Goal: Task Accomplishment & Management: Manage account settings

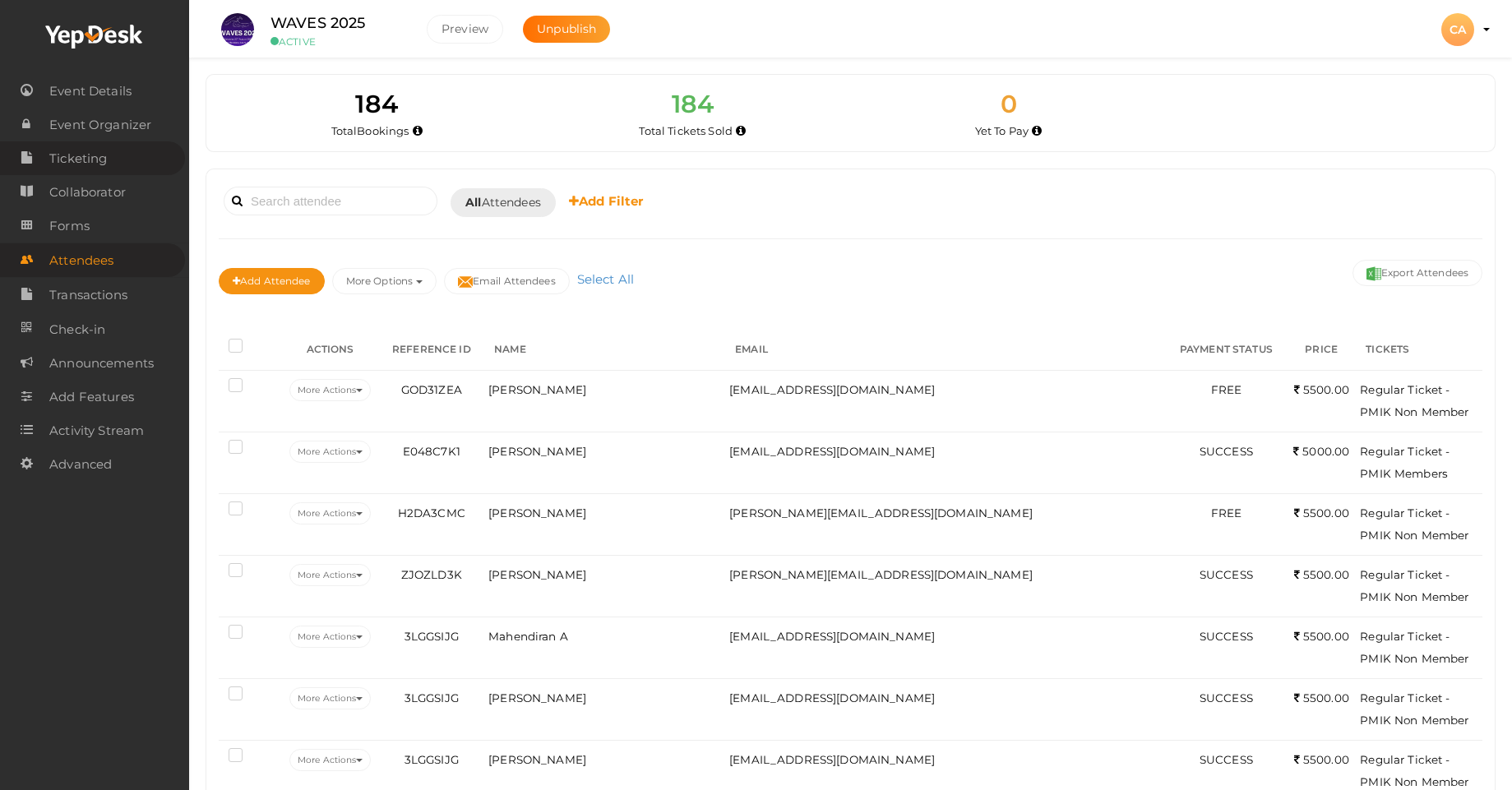
click at [90, 166] on span "Ticketing" at bounding box center [78, 159] width 58 height 33
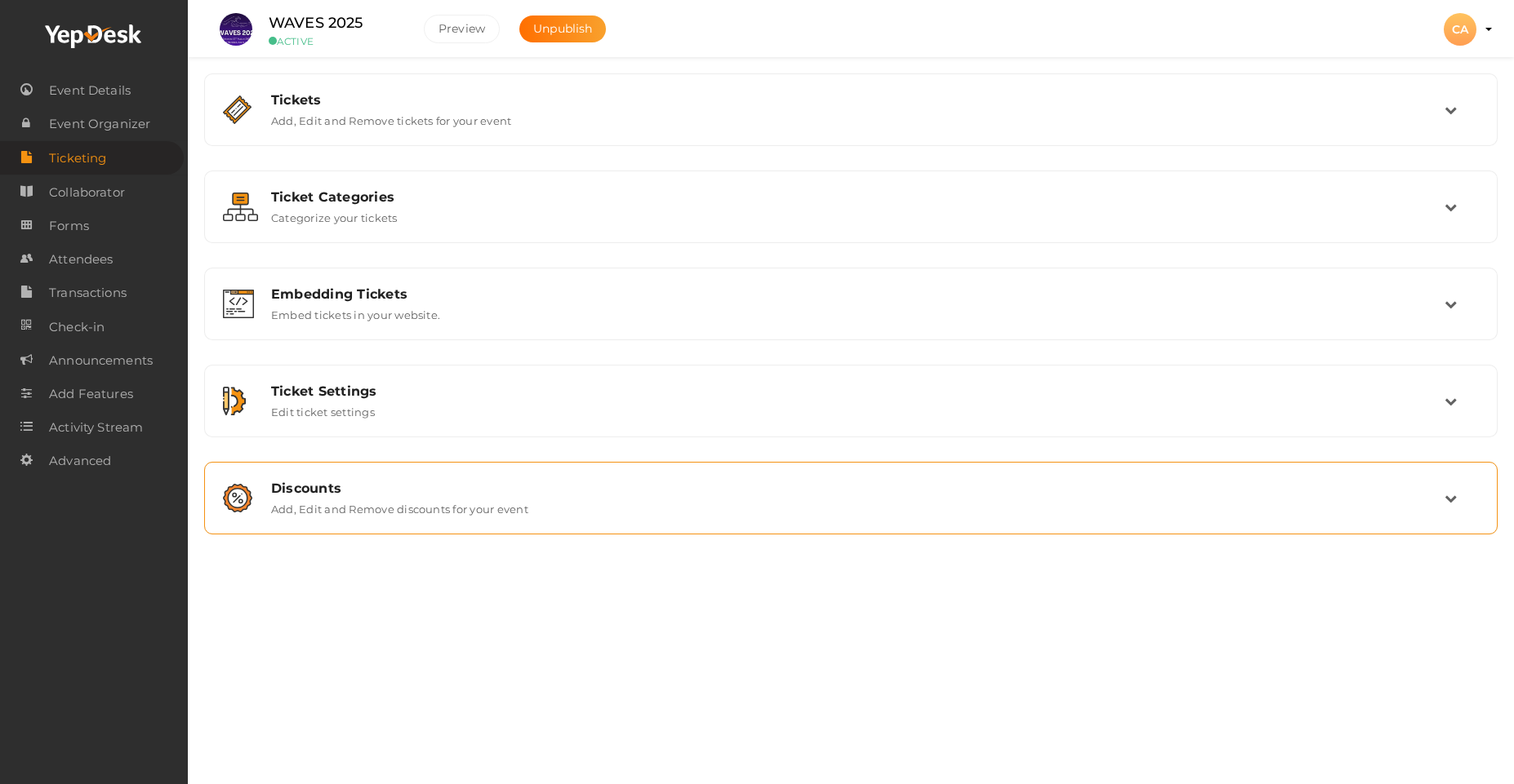
click at [342, 499] on label "Add, Edit and Remove discounts for your event" at bounding box center [400, 506] width 257 height 20
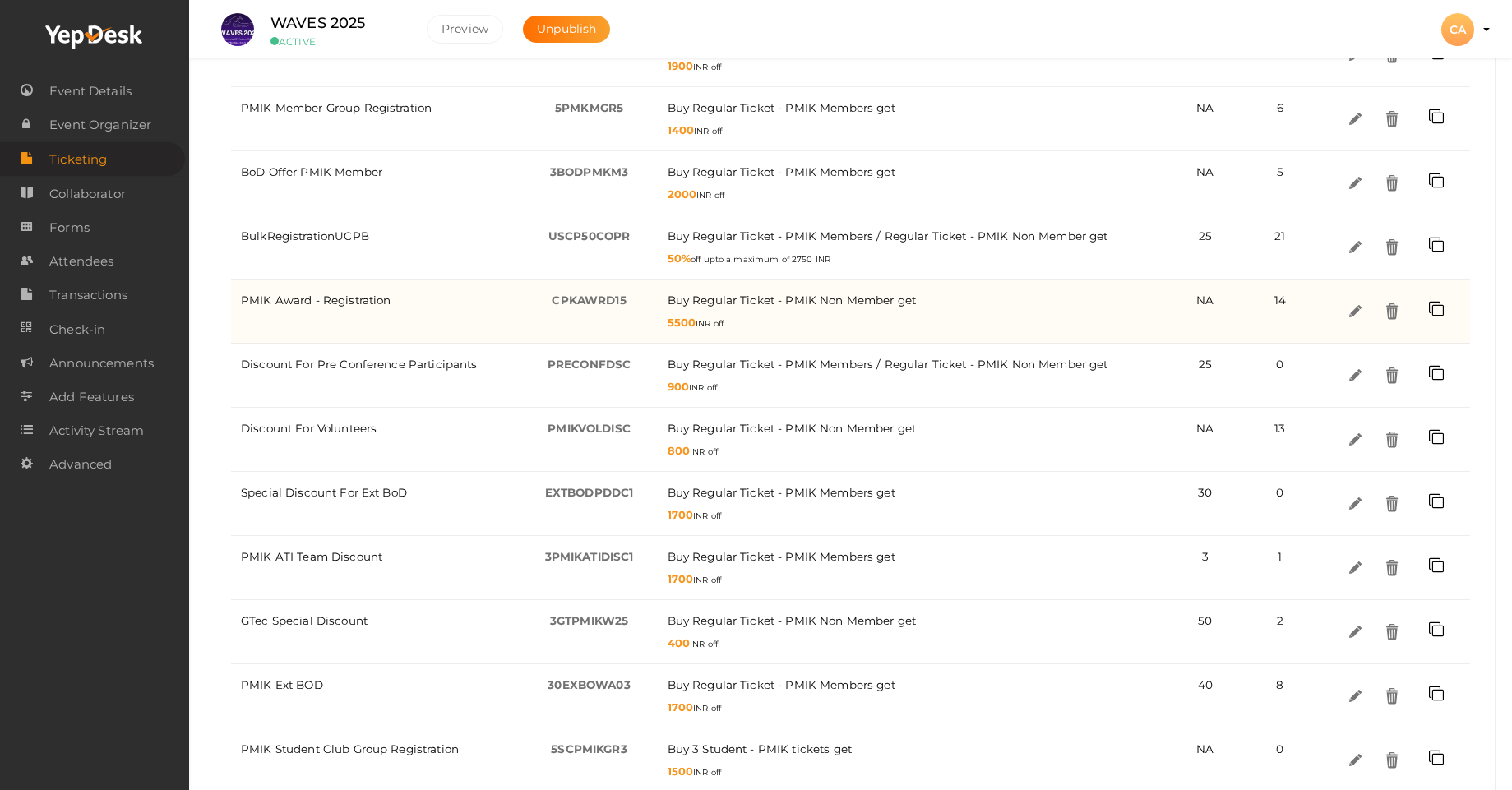
scroll to position [838, 0]
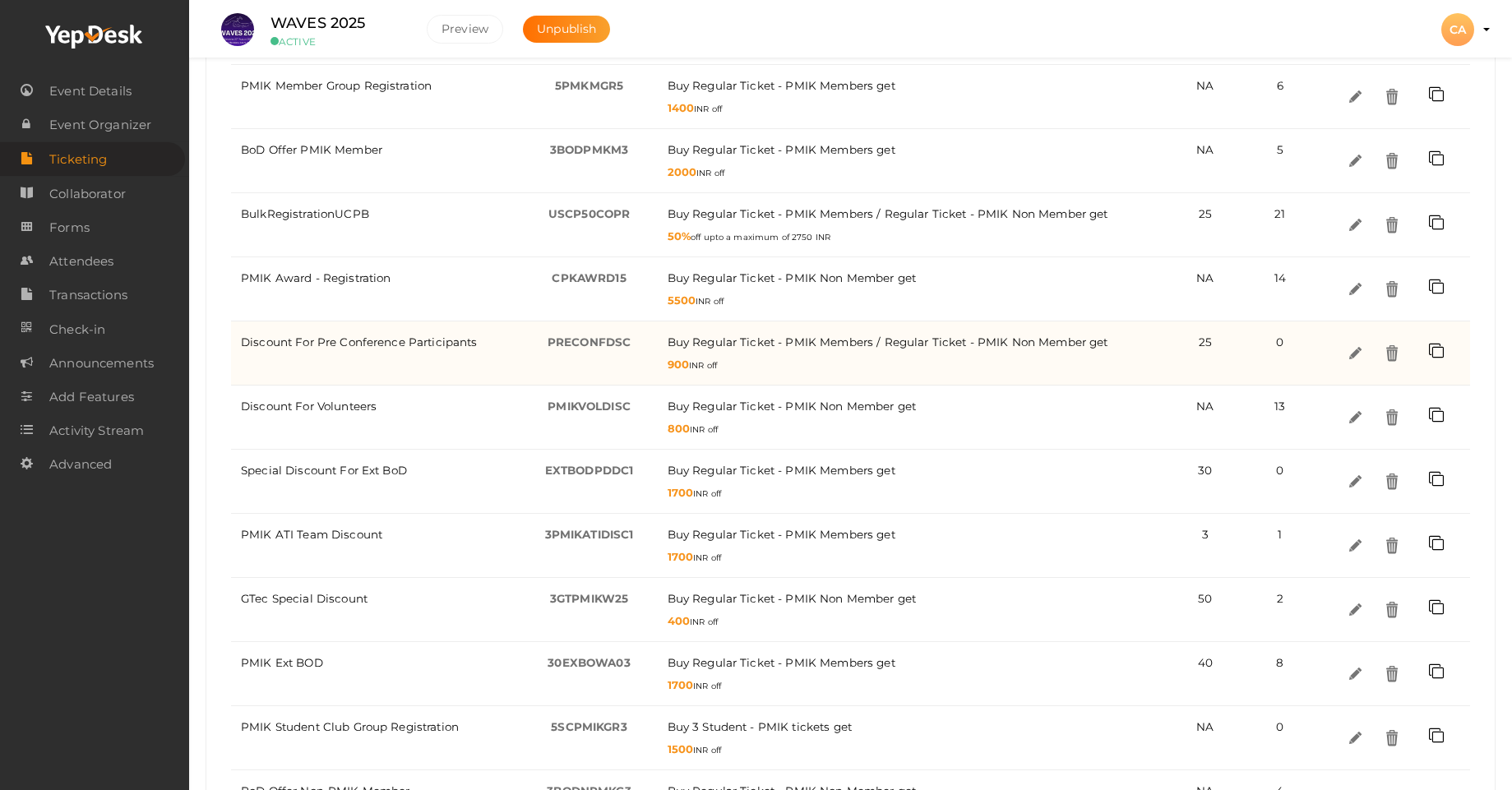
drag, startPoint x: 690, startPoint y: 365, endPoint x: 662, endPoint y: 369, distance: 28.3
click at [662, 369] on td "Buy Regular Ticket - PMIK Members / Regular Ticket - PMIK Non Member / get 900 …" at bounding box center [919, 354] width 521 height 64
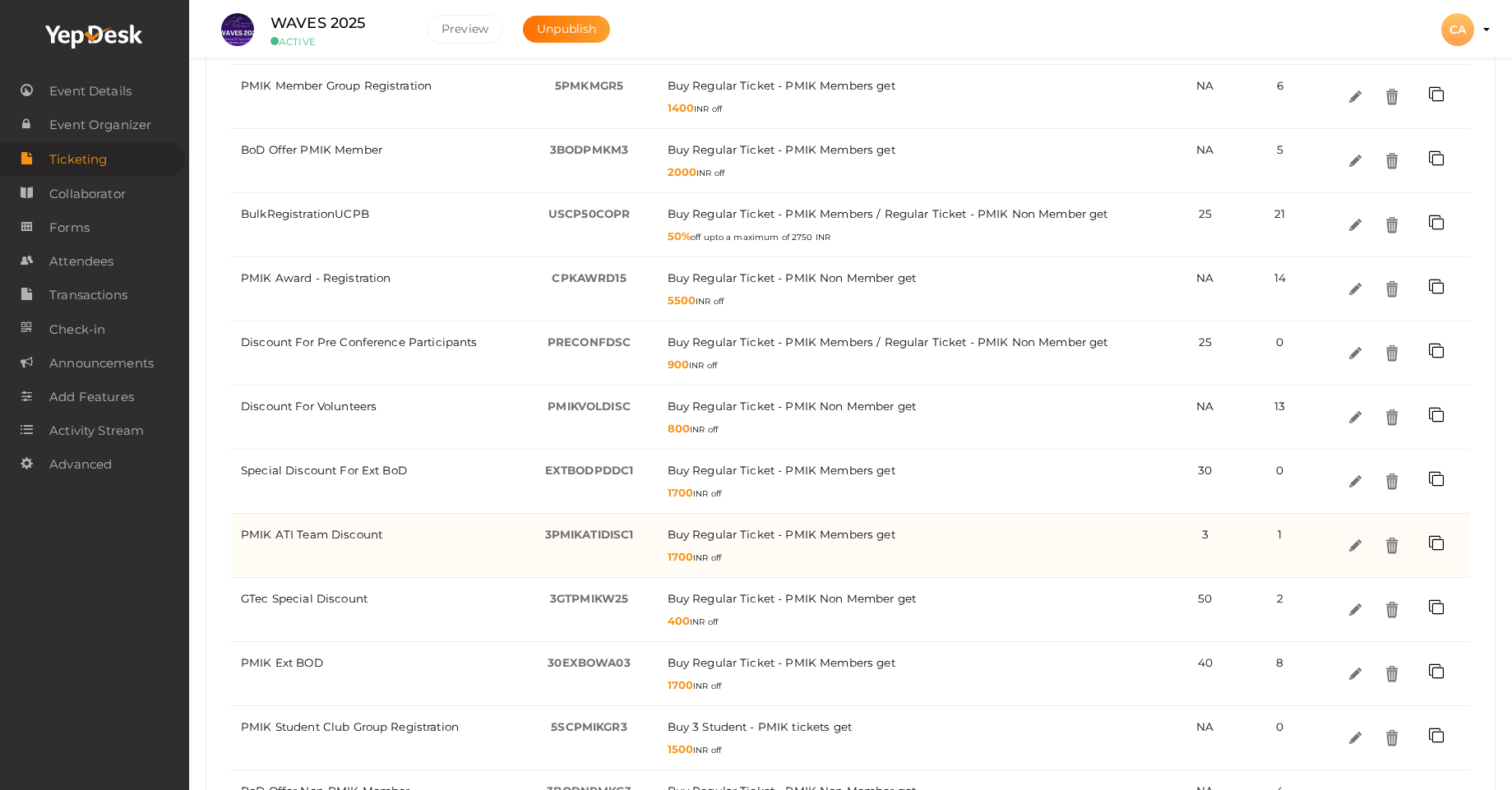
copy span "900"
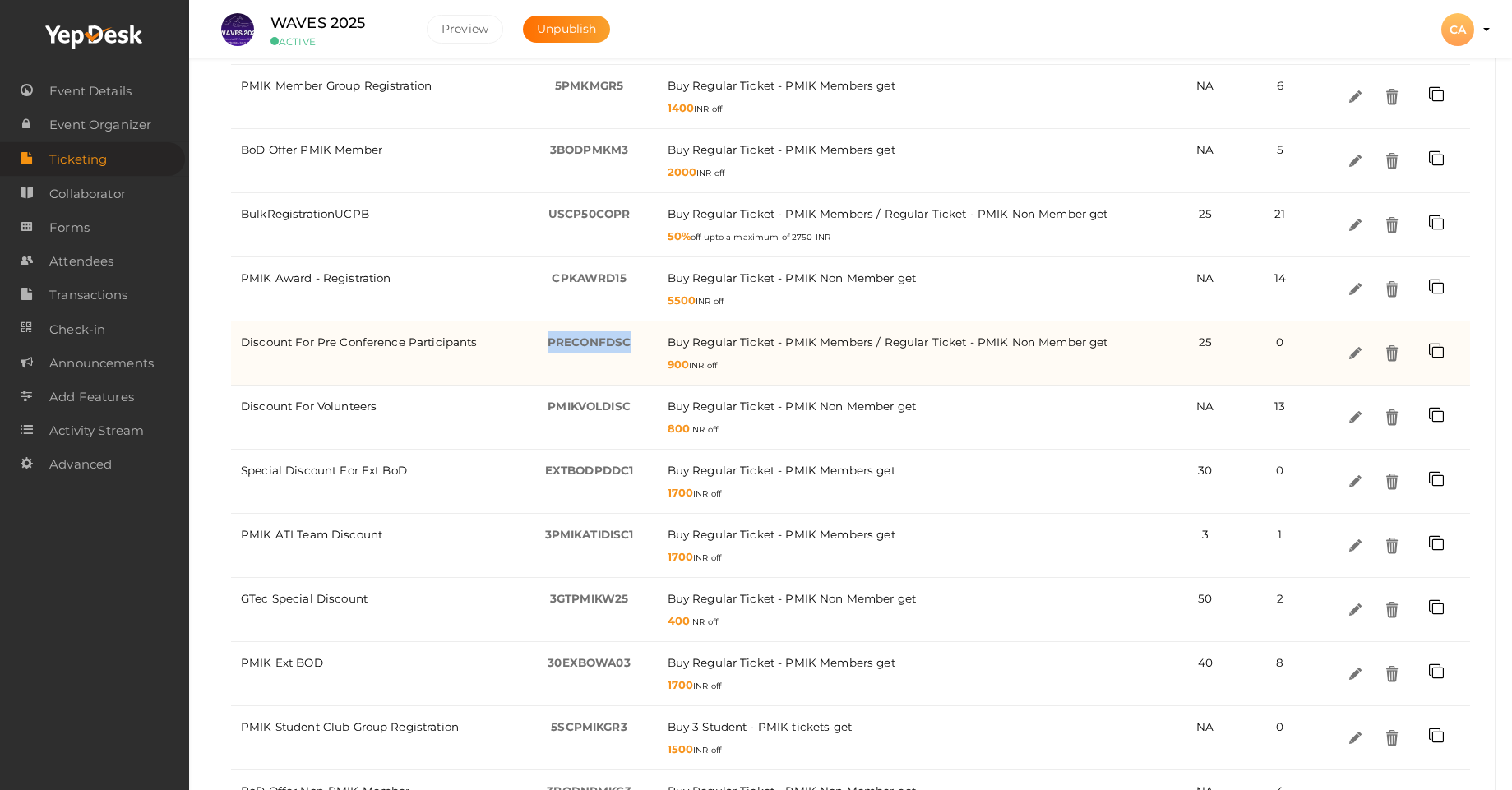
drag, startPoint x: 629, startPoint y: 344, endPoint x: 544, endPoint y: 344, distance: 85.0
click at [544, 344] on div "PRECONFDSC -" at bounding box center [589, 342] width 116 height 22
copy span "PRECONFDSC"
